Goal: Information Seeking & Learning: Learn about a topic

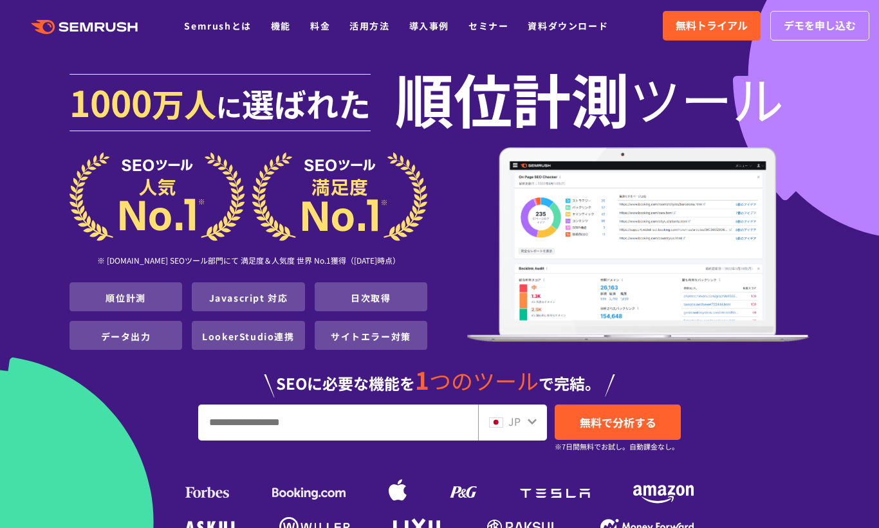
click at [293, 24] on ul "Semrushとは 機能 料金 活用方法 導入事例 セミナー 資料ダウンロード" at bounding box center [405, 25] width 443 height 17
click at [284, 24] on link "機能" at bounding box center [281, 25] width 20 height 13
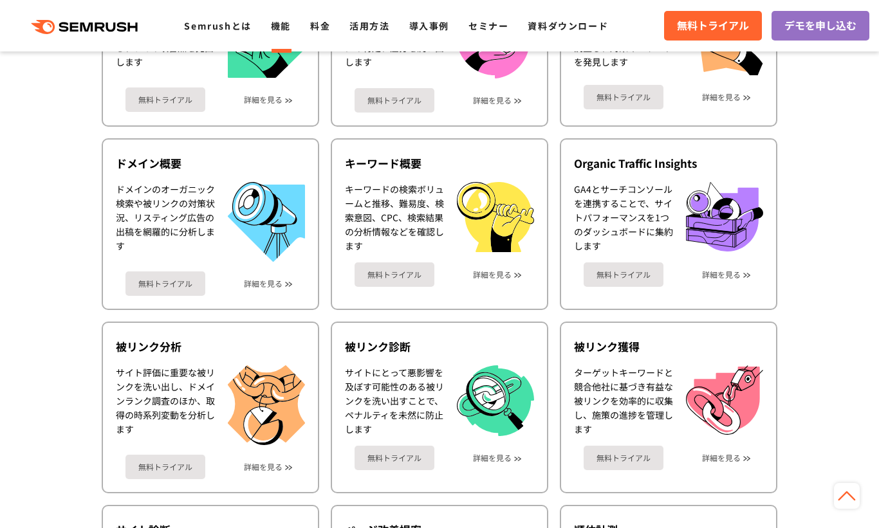
scroll to position [154, 0]
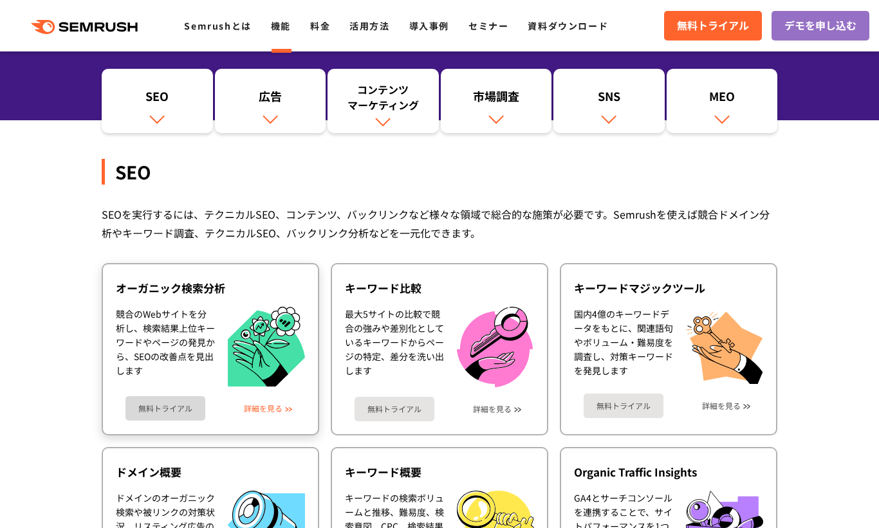
click at [253, 408] on link "詳細を見る" at bounding box center [263, 408] width 39 height 9
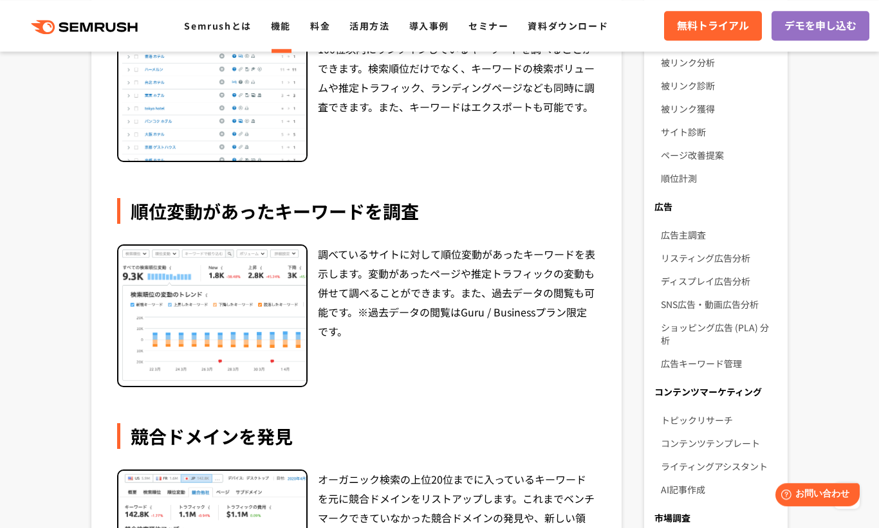
scroll to position [309, 0]
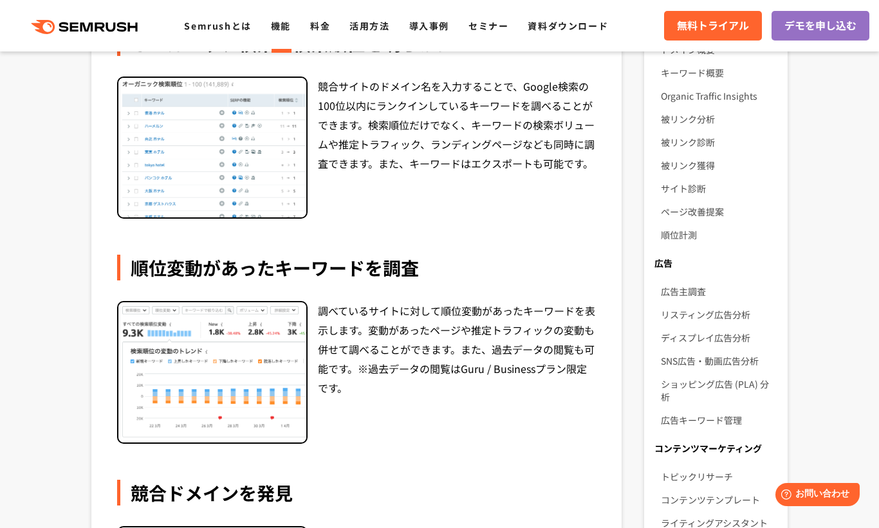
click at [209, 383] on img at bounding box center [212, 372] width 188 height 140
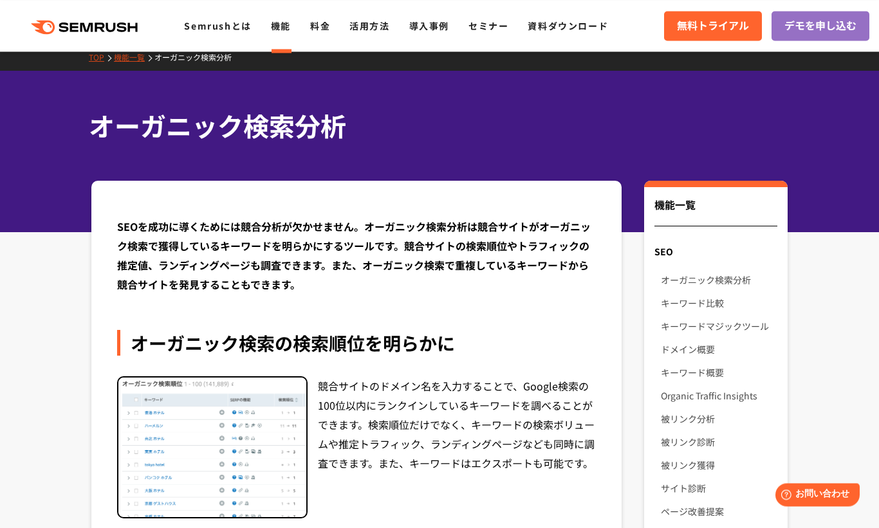
scroll to position [0, 0]
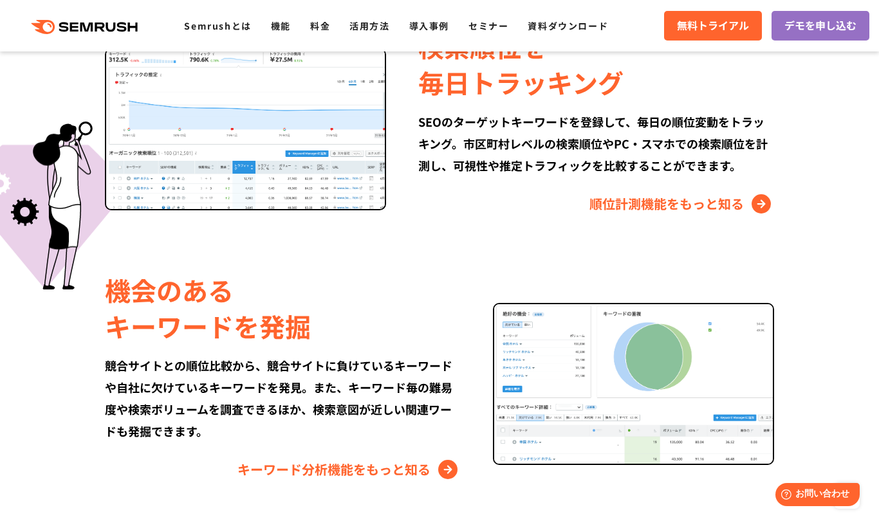
scroll to position [618, 0]
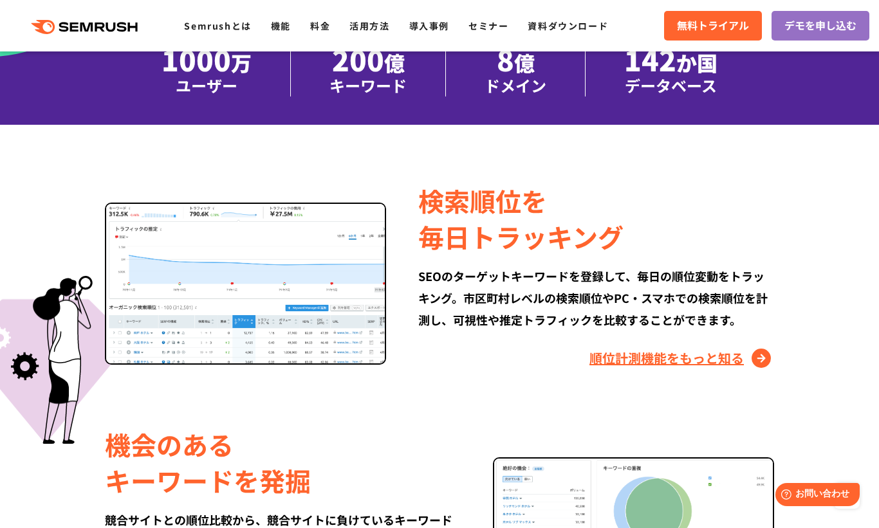
click at [610, 360] on link "順位計測機能をもっと知る" at bounding box center [681, 358] width 185 height 21
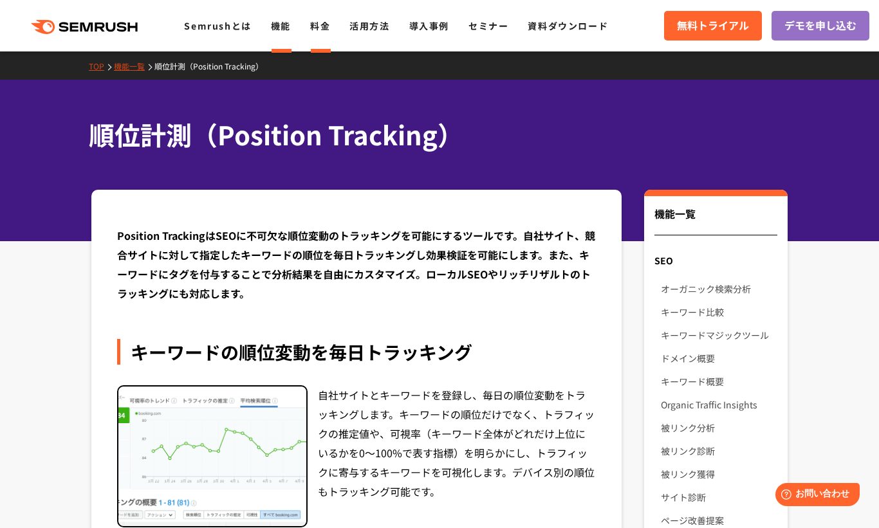
click at [312, 33] on li "料金" at bounding box center [320, 25] width 20 height 17
click at [327, 28] on link "料金" at bounding box center [320, 25] width 20 height 13
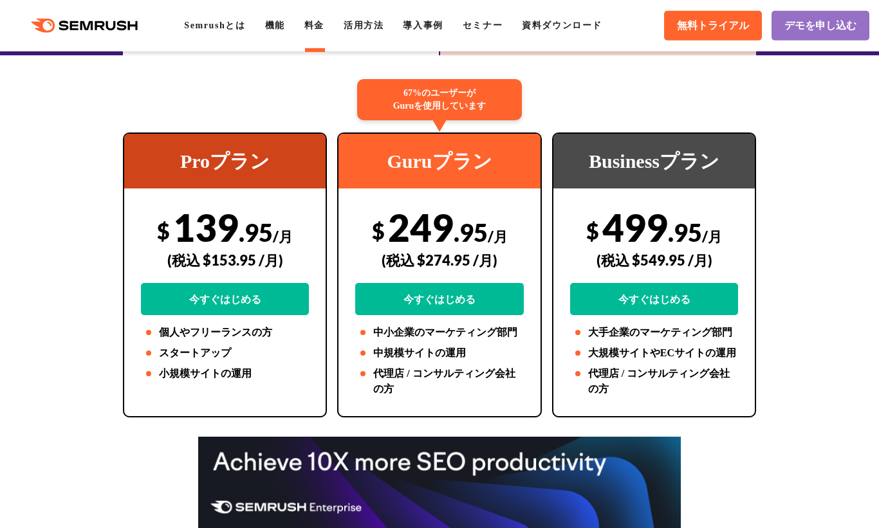
scroll to position [309, 0]
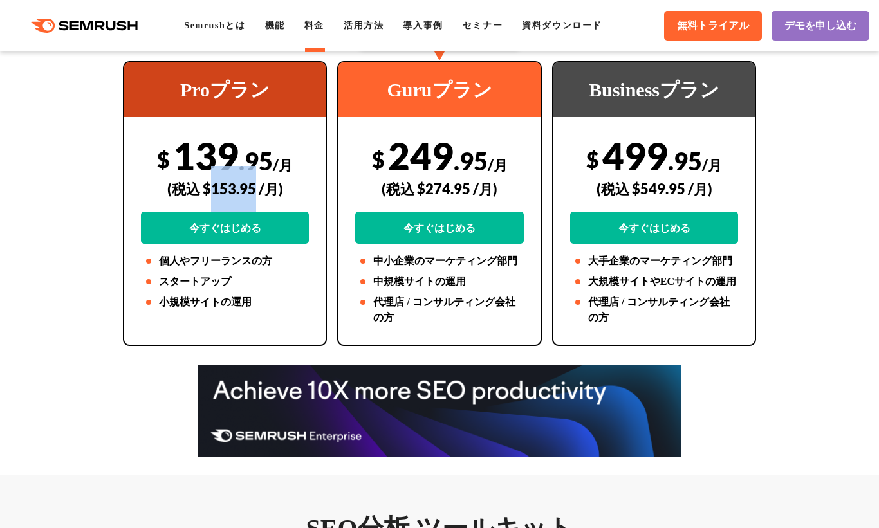
drag, startPoint x: 213, startPoint y: 191, endPoint x: 254, endPoint y: 190, distance: 41.2
click at [254, 190] on div "(税込 $153.95 /月)" at bounding box center [225, 189] width 169 height 46
drag, startPoint x: 201, startPoint y: 188, endPoint x: 255, endPoint y: 189, distance: 54.7
click at [255, 189] on div "(税込 $153.95 /月)" at bounding box center [225, 189] width 169 height 46
copy div "$153.95"
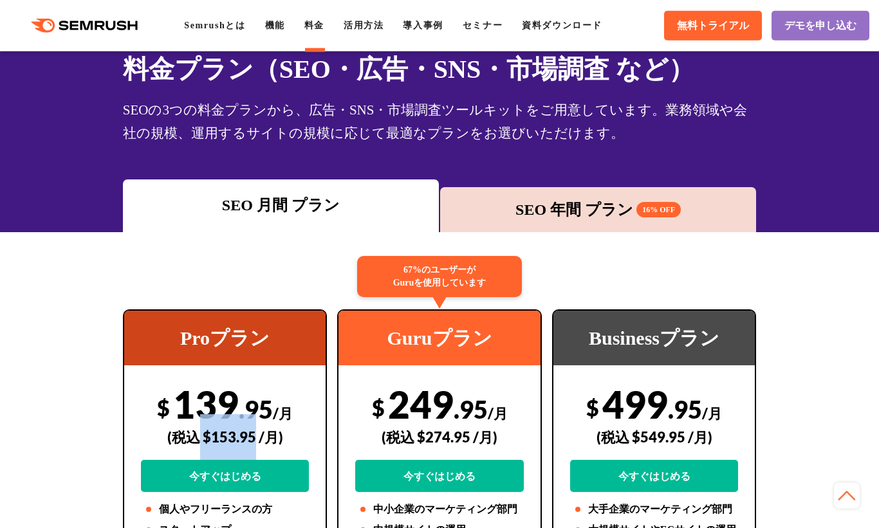
scroll to position [0, 0]
